Goal: Task Accomplishment & Management: Complete application form

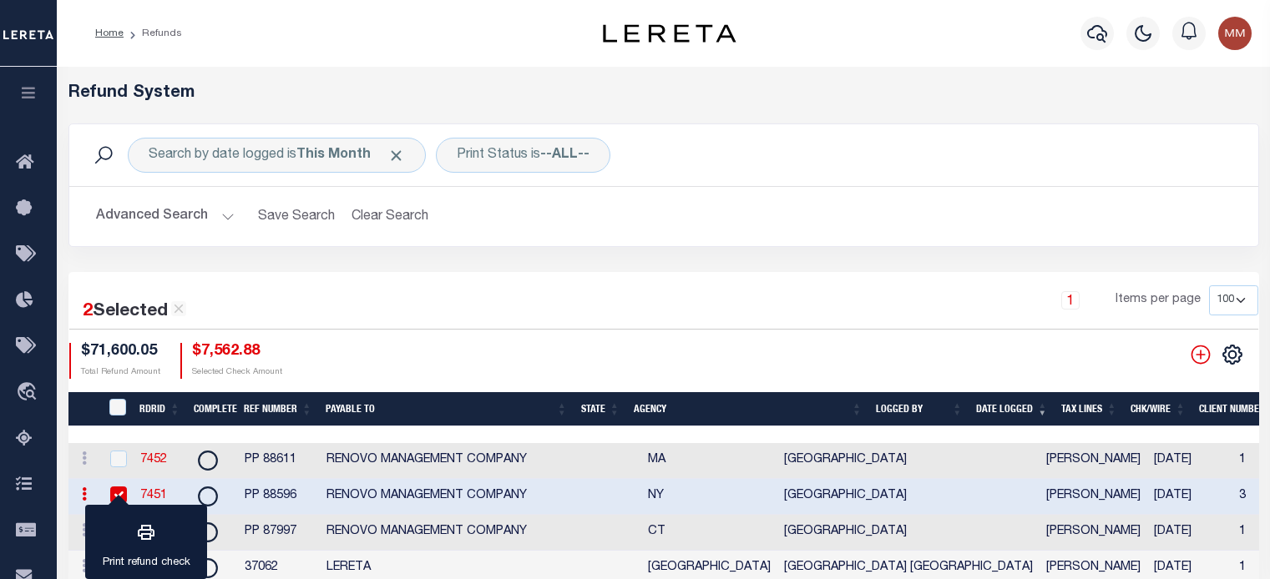
select select "100"
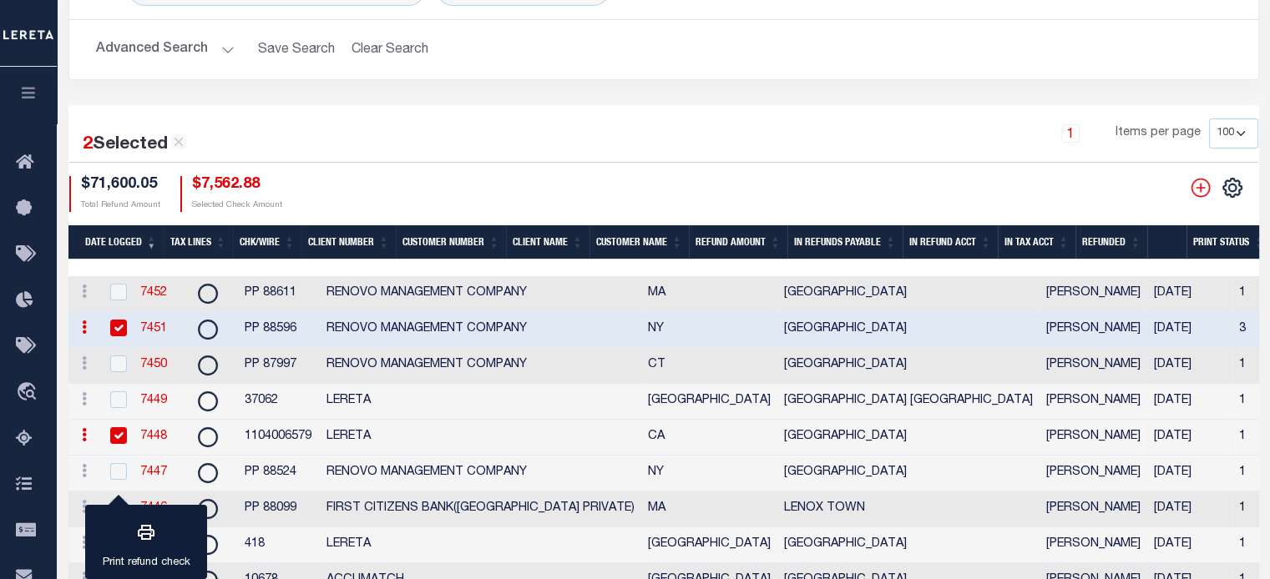
scroll to position [0, 891]
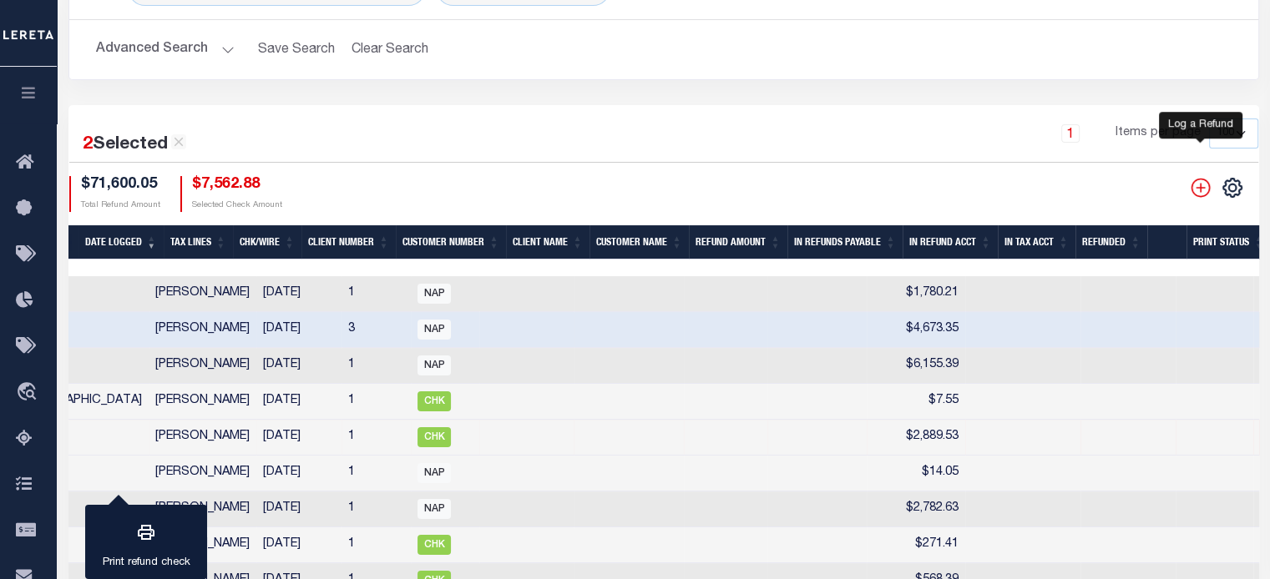
click at [1199, 188] on icon "" at bounding box center [1201, 188] width 22 height 22
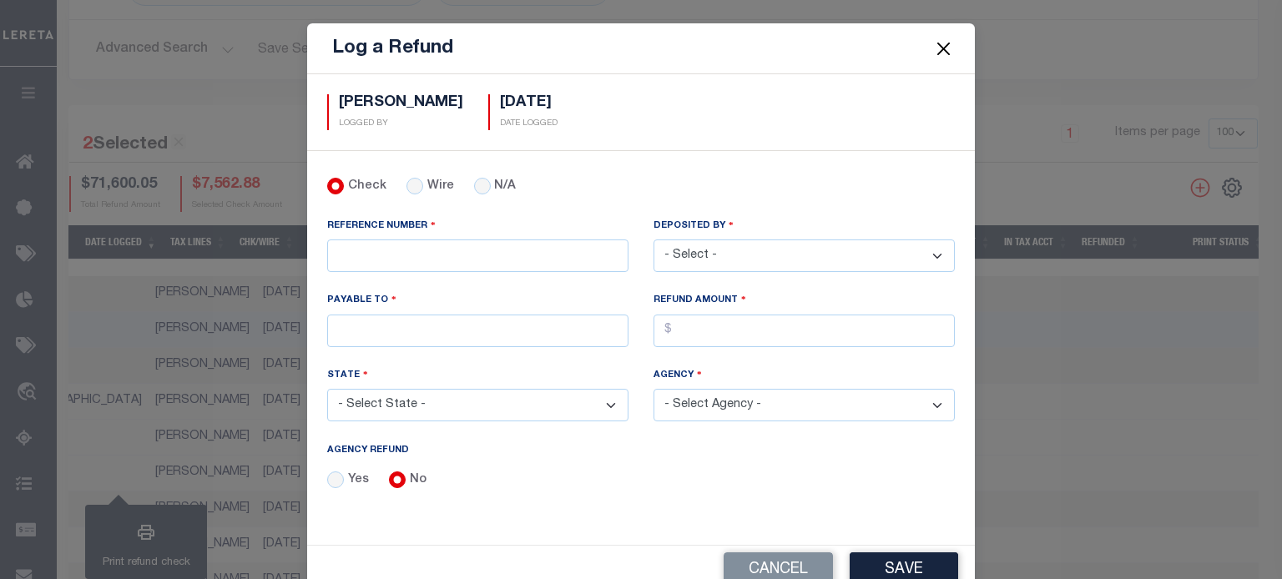
click at [941, 49] on button "Close" at bounding box center [944, 49] width 22 height 22
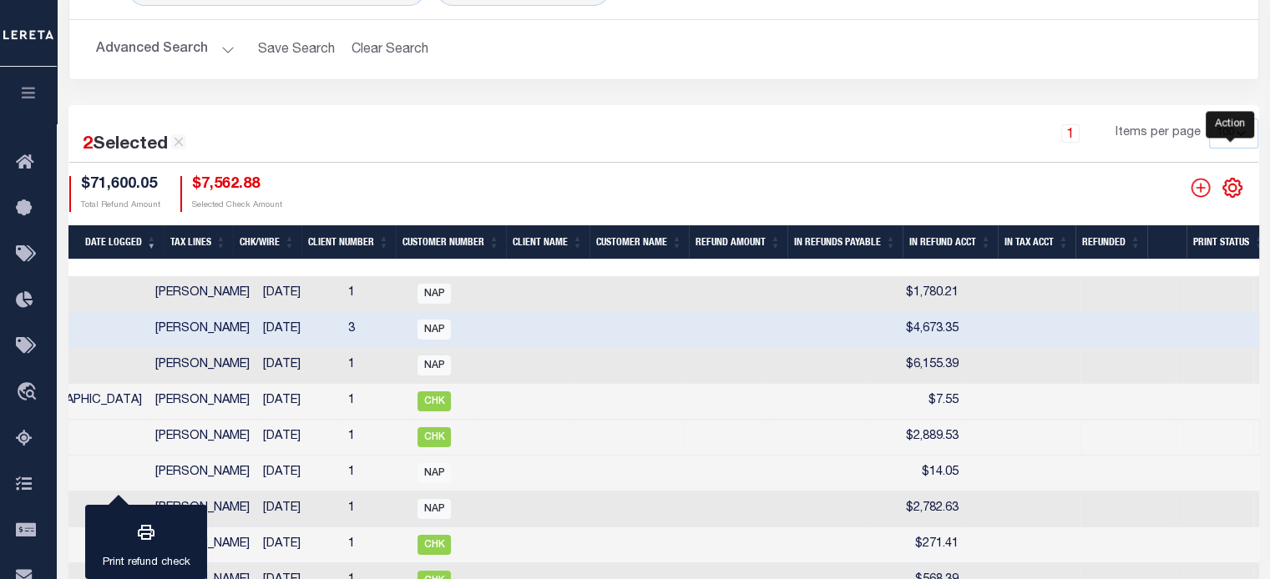
click at [1232, 188] on icon "" at bounding box center [1233, 188] width 22 height 22
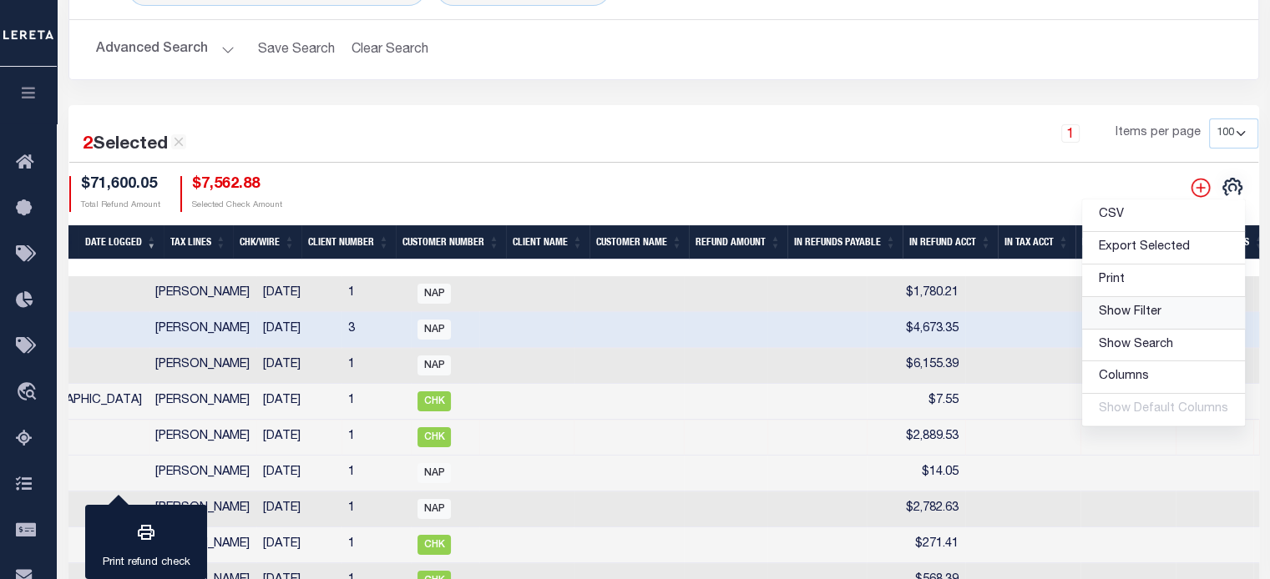
drag, startPoint x: 1134, startPoint y: 308, endPoint x: 520, endPoint y: 296, distance: 613.8
click at [1133, 308] on span "Show Filter" at bounding box center [1130, 312] width 63 height 12
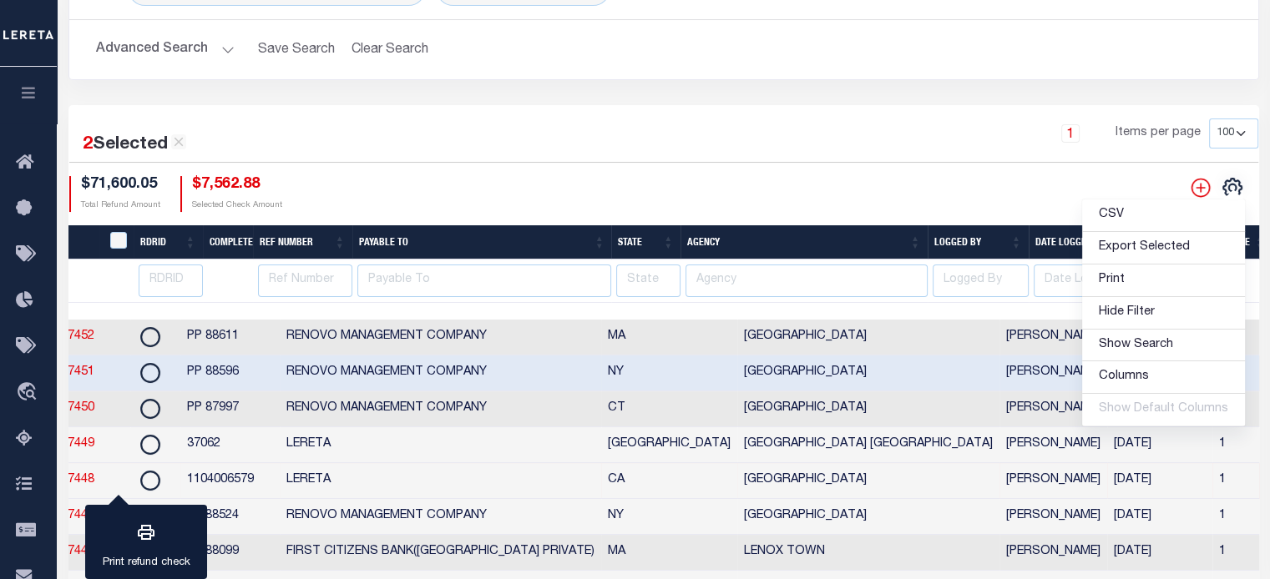
scroll to position [0, 0]
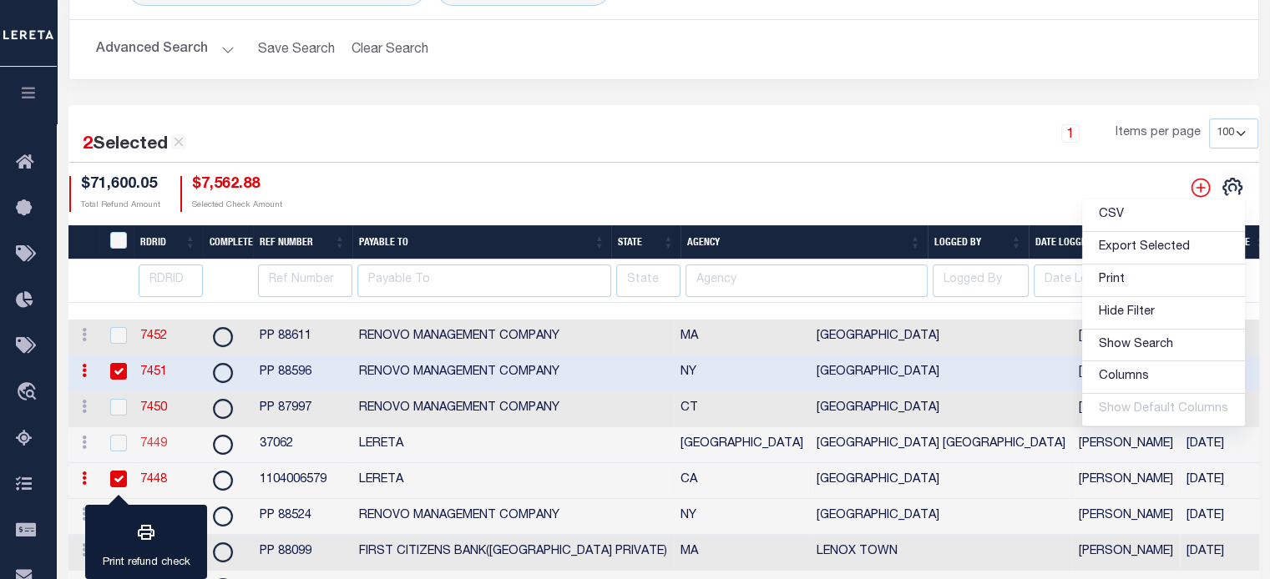
click at [146, 440] on link "7449" at bounding box center [153, 444] width 27 height 12
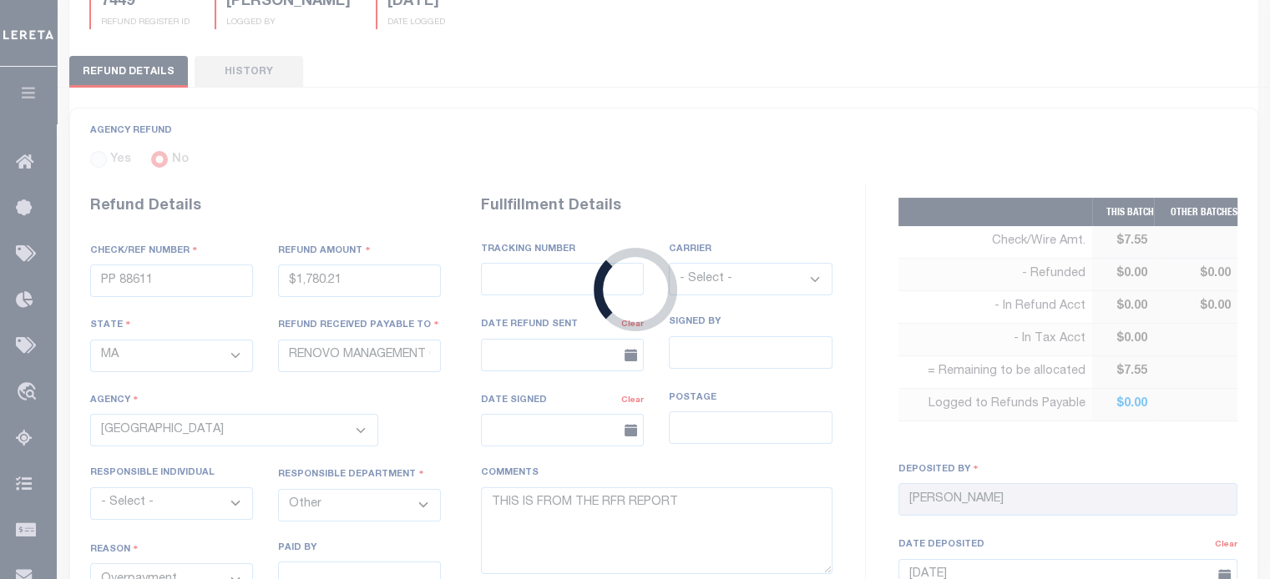
radio input "true"
type input "37062"
type input "$7.55"
select select "[GEOGRAPHIC_DATA]"
type input "LERETA"
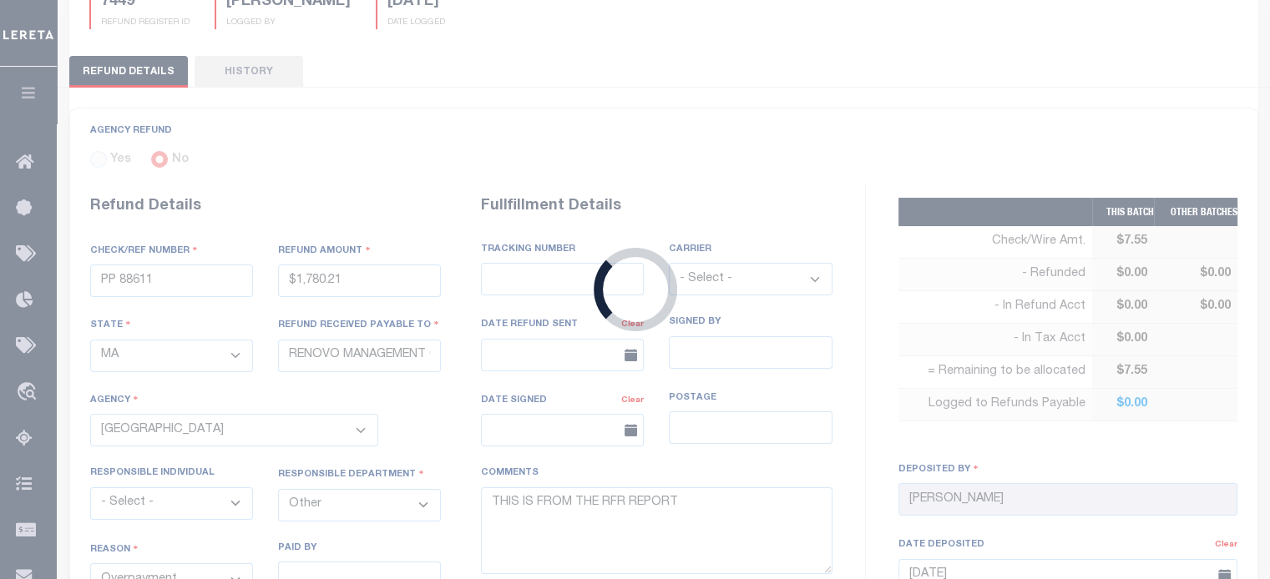
select select
select select "COL"
type textarea "ENDORSING CK TO LENDER"
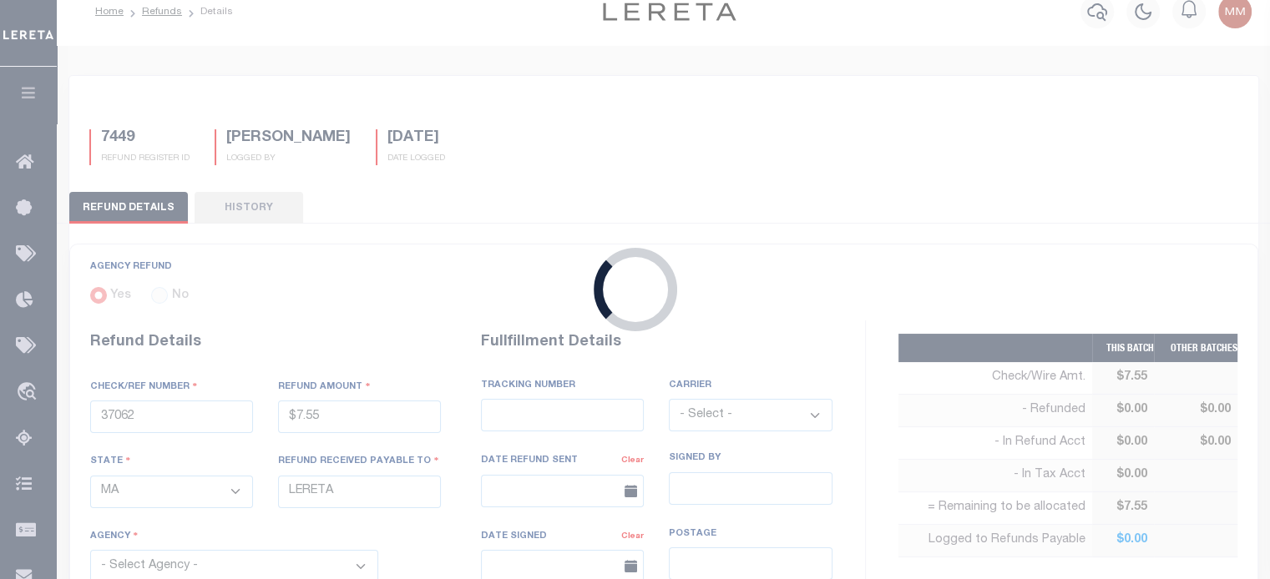
select select "4832980000"
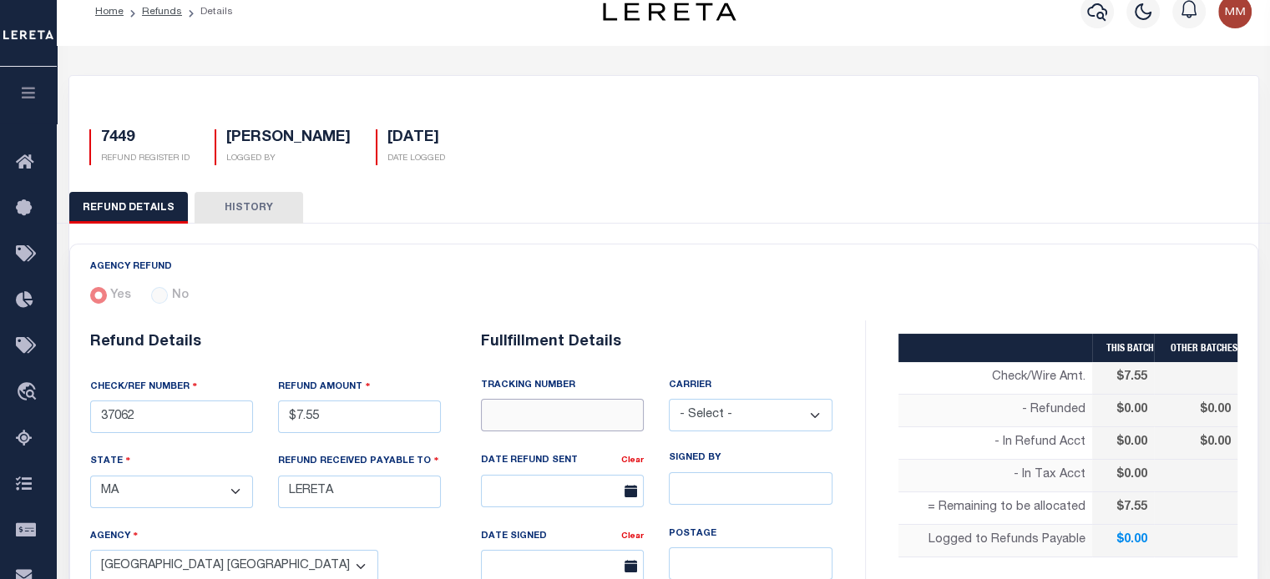
click at [540, 415] on input "text" at bounding box center [562, 415] width 163 height 33
type input "8837 5988 6051"
click at [716, 418] on select "- Select - Fedex USPS" at bounding box center [750, 415] width 163 height 33
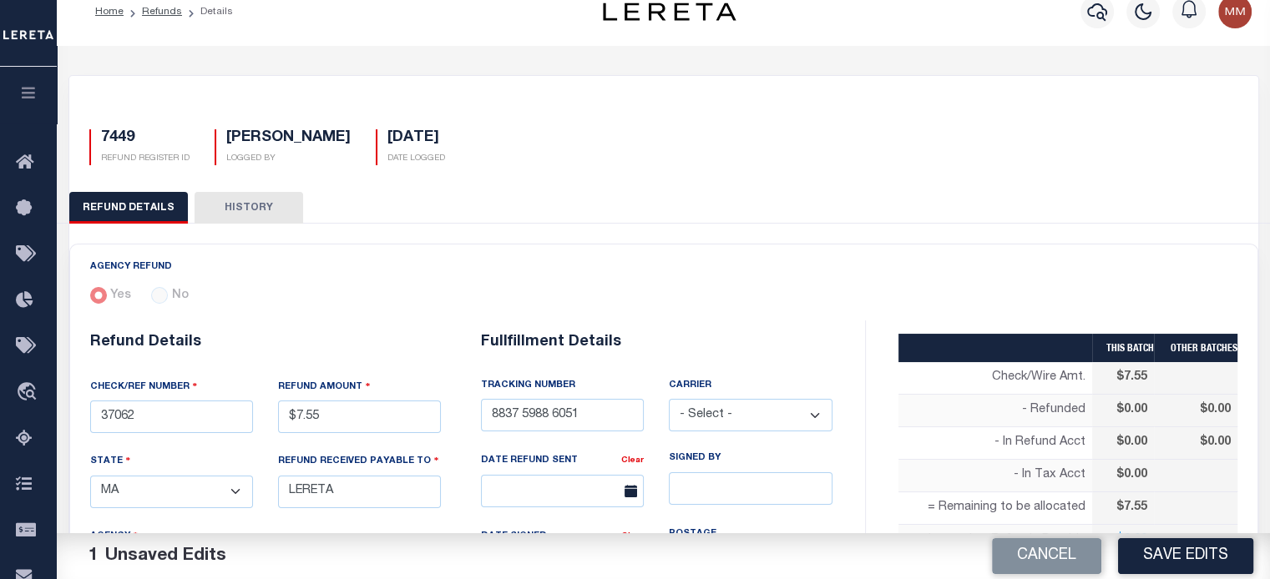
select select "FDX"
click at [669, 399] on select "- Select - Fedex USPS" at bounding box center [750, 415] width 163 height 33
drag, startPoint x: 558, startPoint y: 505, endPoint x: 432, endPoint y: 502, distance: 126.1
click at [555, 504] on input "text" at bounding box center [562, 491] width 163 height 33
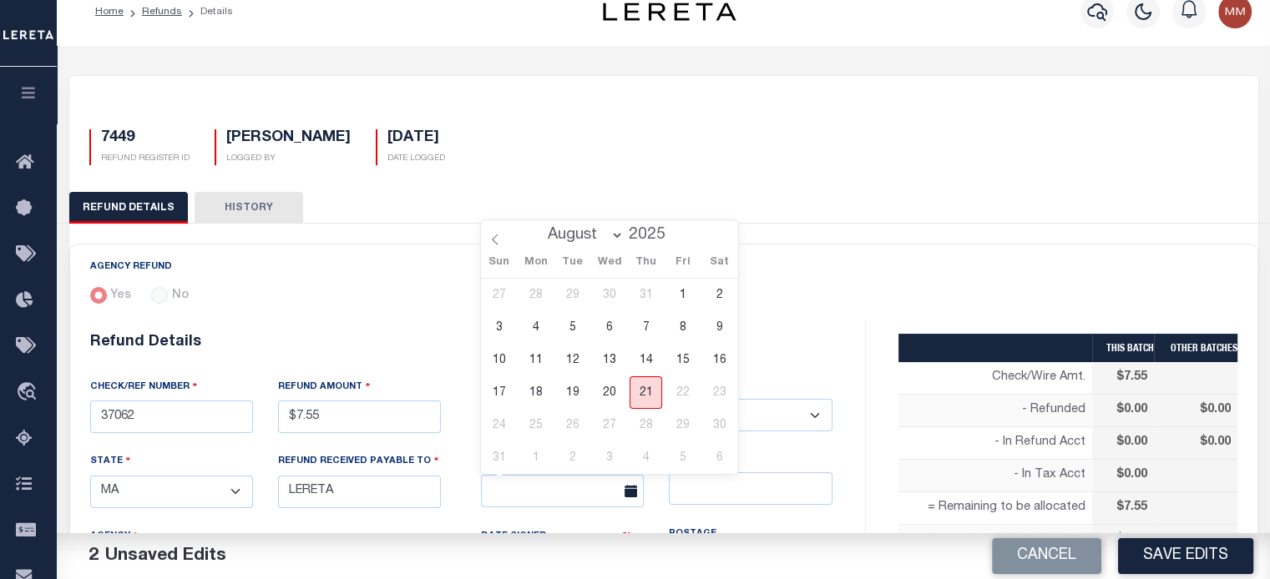
click at [643, 388] on span "21" at bounding box center [646, 393] width 33 height 33
type input "[DATE]"
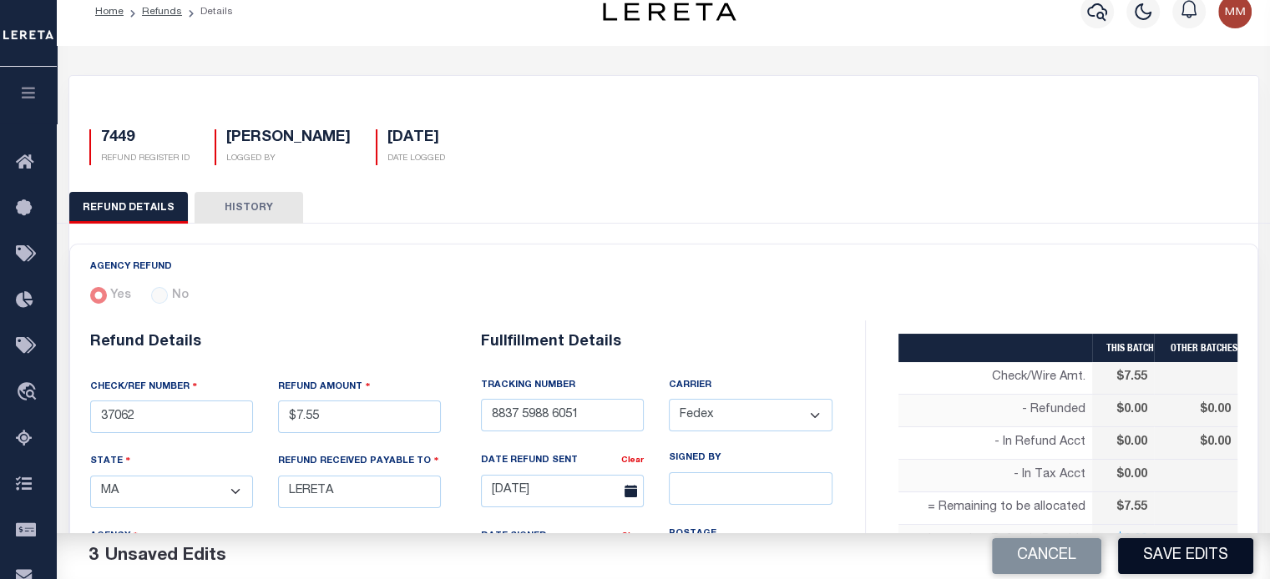
click at [1174, 552] on button "Save Edits" at bounding box center [1185, 557] width 135 height 36
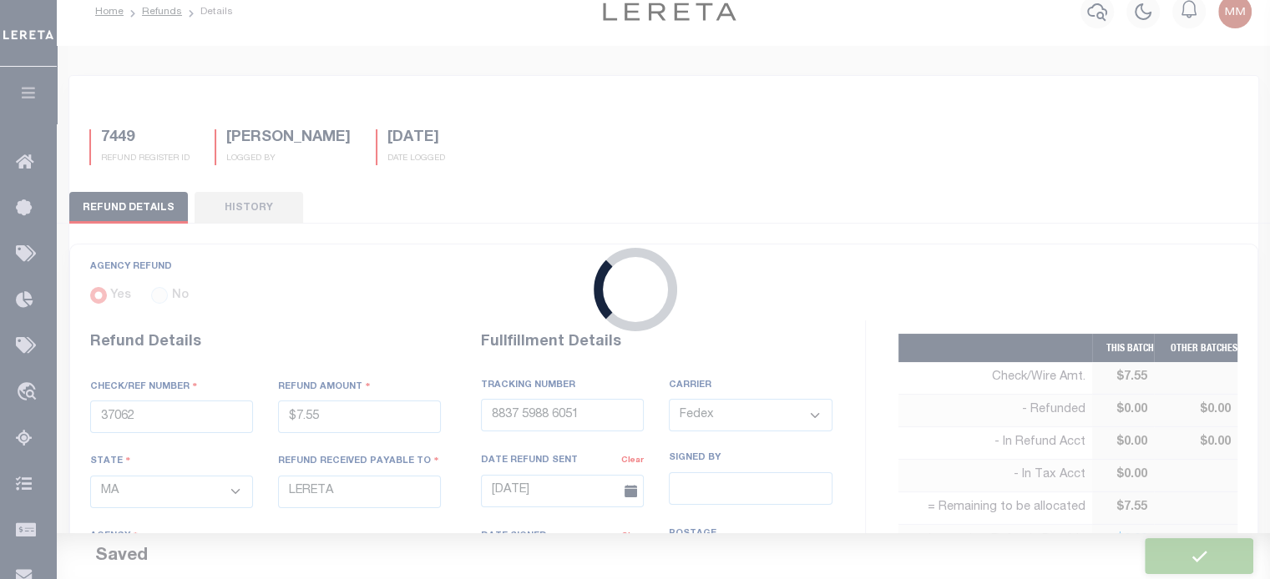
type input "$7.55"
